Goal: Task Accomplishment & Management: Use online tool/utility

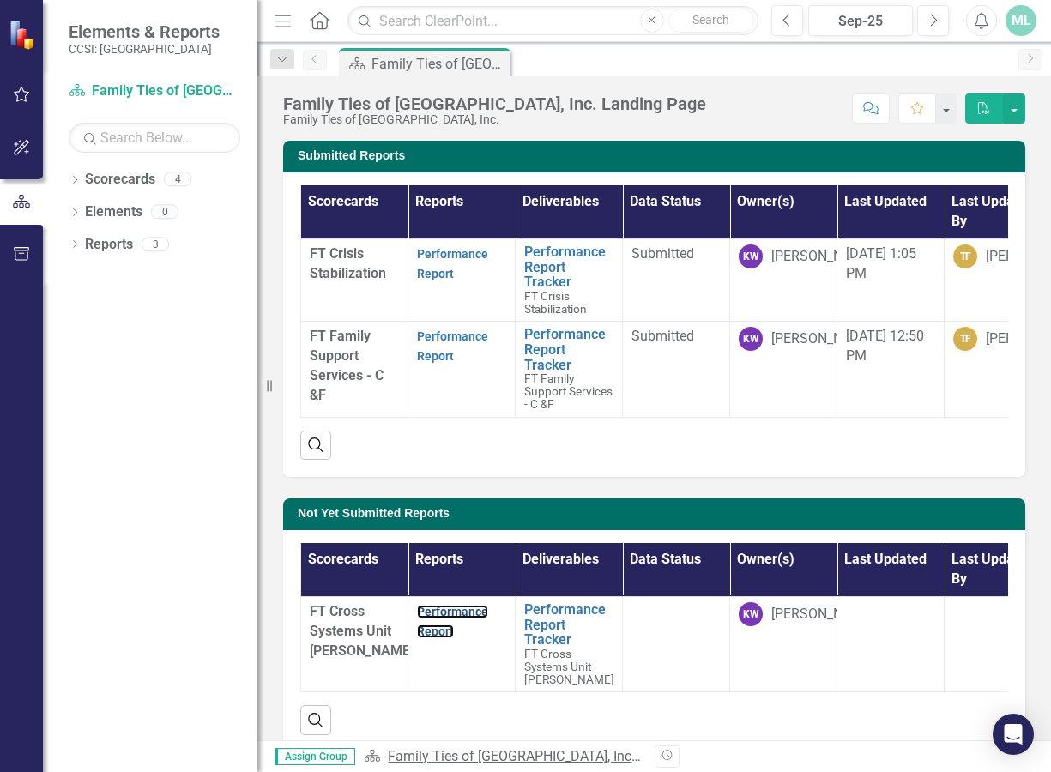
drag, startPoint x: 434, startPoint y: 627, endPoint x: 399, endPoint y: 753, distance: 130.9
click at [434, 627] on link "Performance Report" at bounding box center [452, 621] width 71 height 33
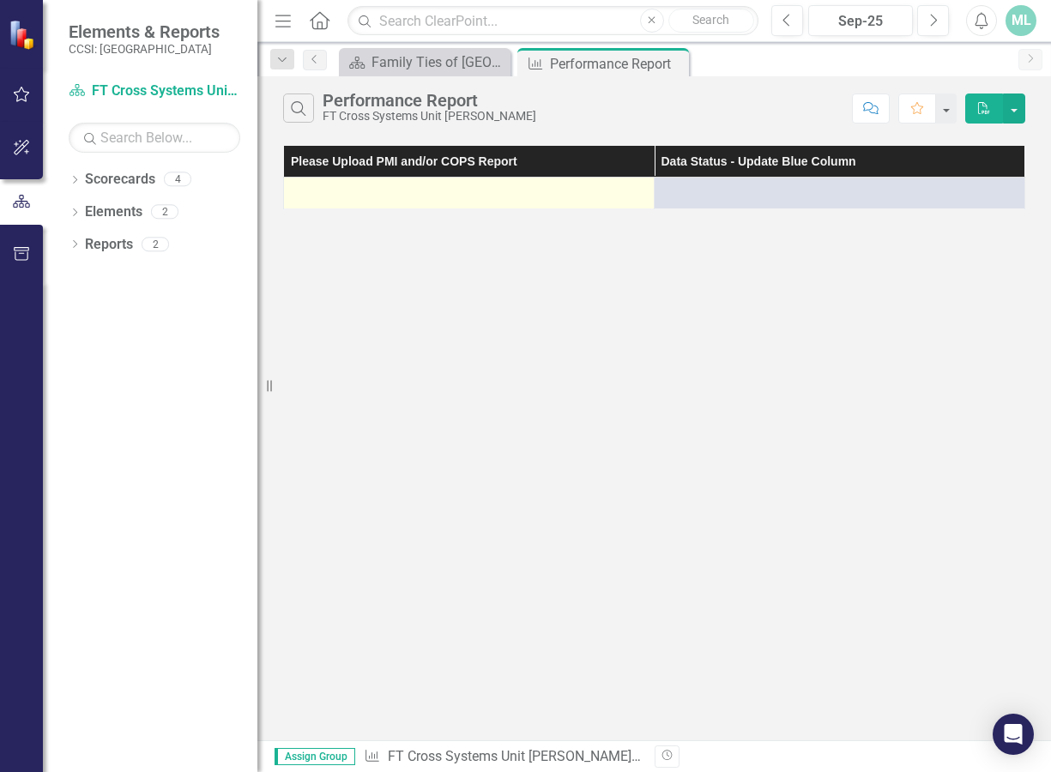
click at [403, 201] on div at bounding box center [469, 193] width 353 height 21
click at [402, 200] on div at bounding box center [469, 193] width 353 height 21
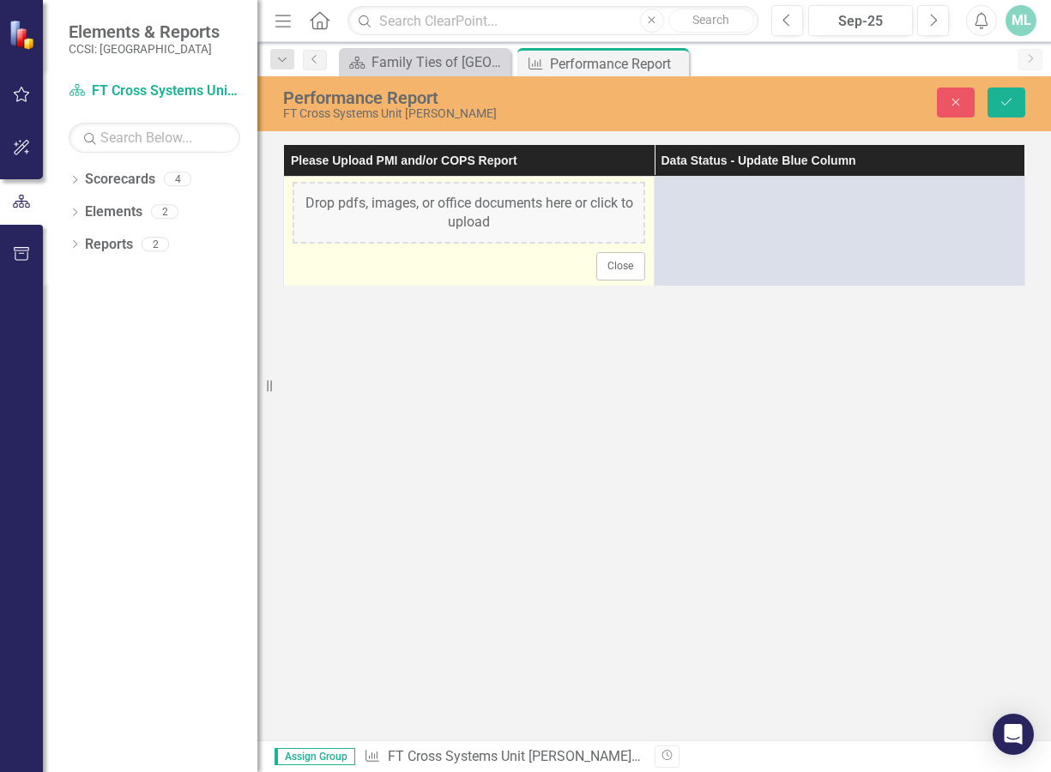
click at [401, 200] on div "Drop pdfs, images, or office documents here or click to upload" at bounding box center [469, 213] width 353 height 62
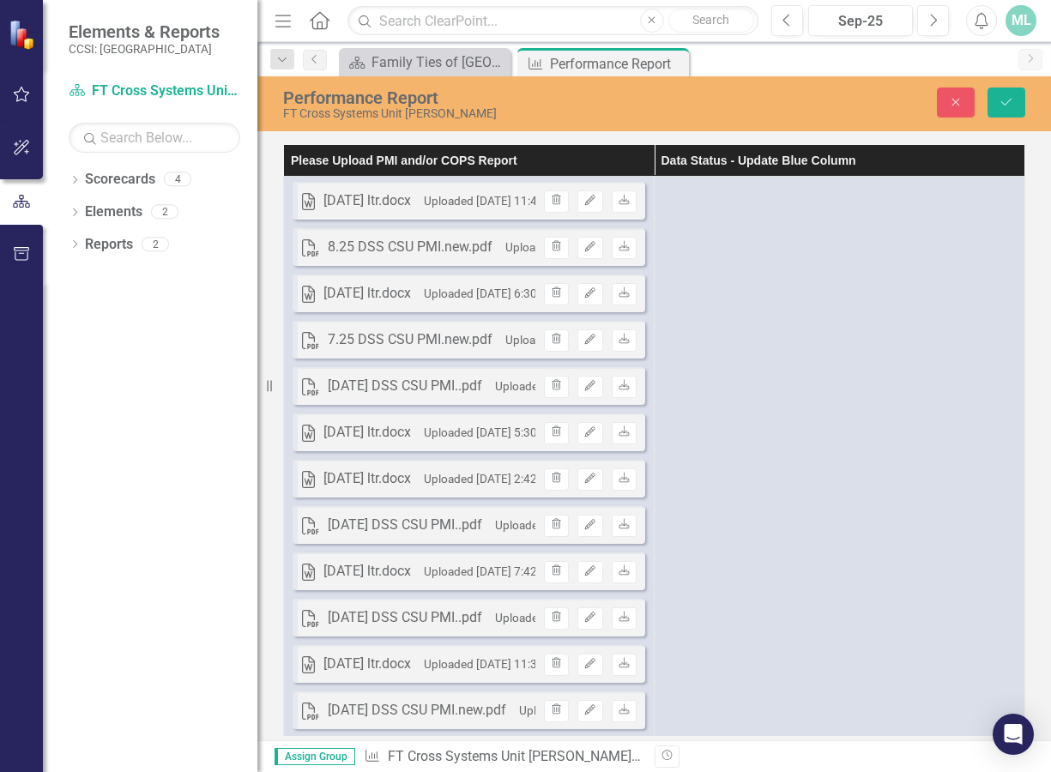
click at [558, 160] on th "Please Upload PMI and/or COPS Report" at bounding box center [469, 161] width 371 height 32
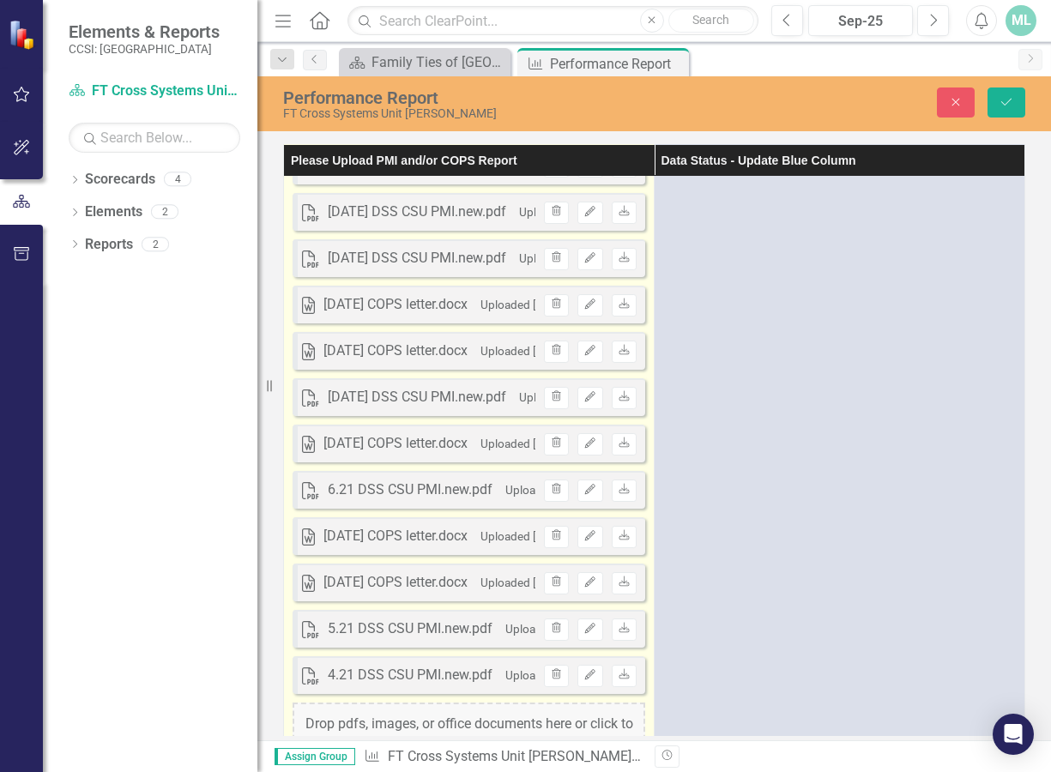
scroll to position [4565, 0]
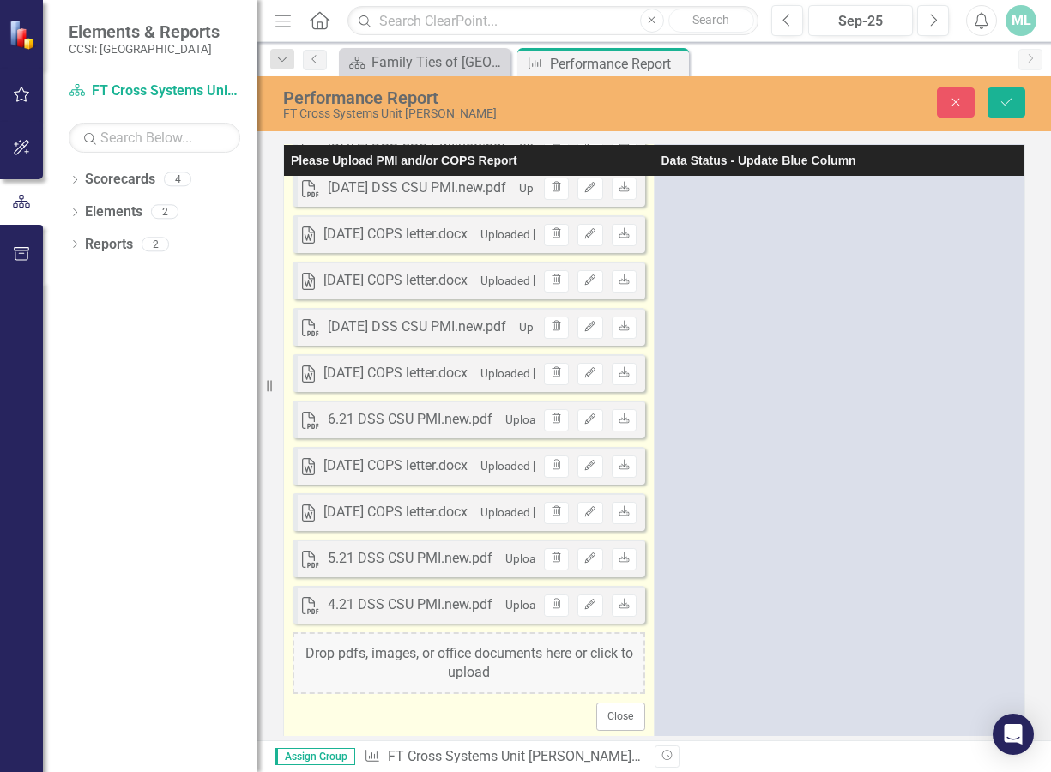
click at [486, 654] on div "Drop pdfs, images, or office documents here or click to upload" at bounding box center [469, 663] width 353 height 62
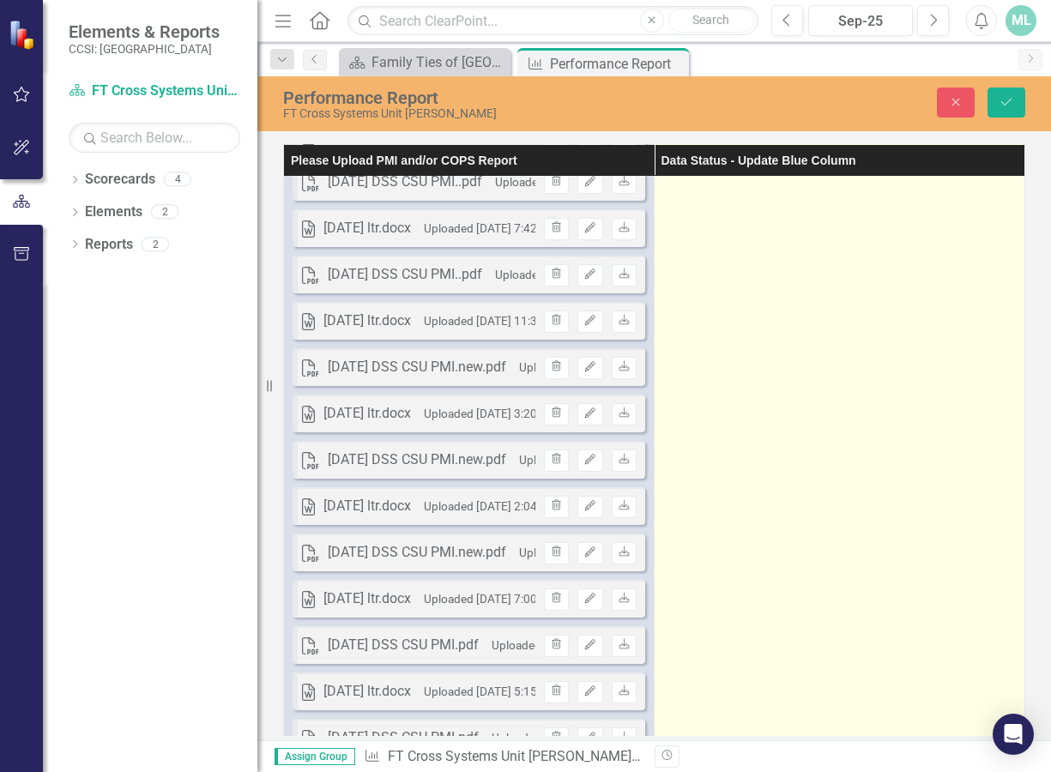
scroll to position [0, 0]
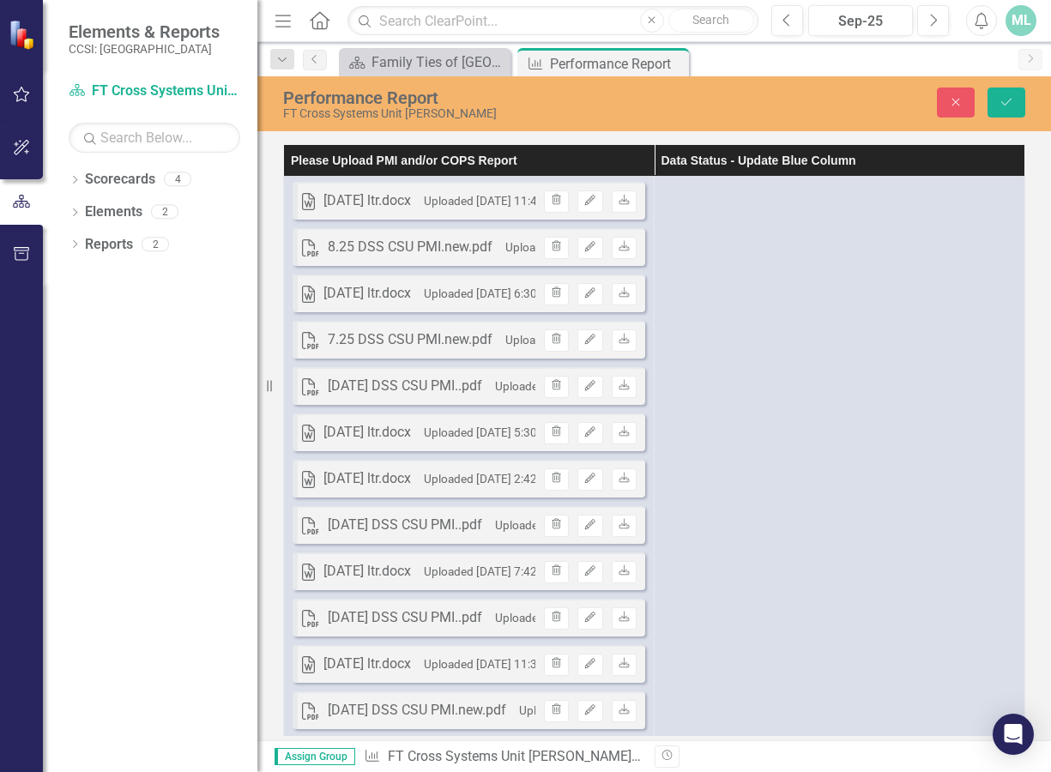
click at [181, 516] on div "Dropdown Scorecards 4 Dropdown Family Ties of [GEOGRAPHIC_DATA], Inc. FT Crisis…" at bounding box center [150, 469] width 214 height 606
drag, startPoint x: 1012, startPoint y: 99, endPoint x: 1050, endPoint y: 426, distance: 329.8
click at [1012, 99] on icon "Save" at bounding box center [1005, 102] width 15 height 12
